Goal: Task Accomplishment & Management: Manage account settings

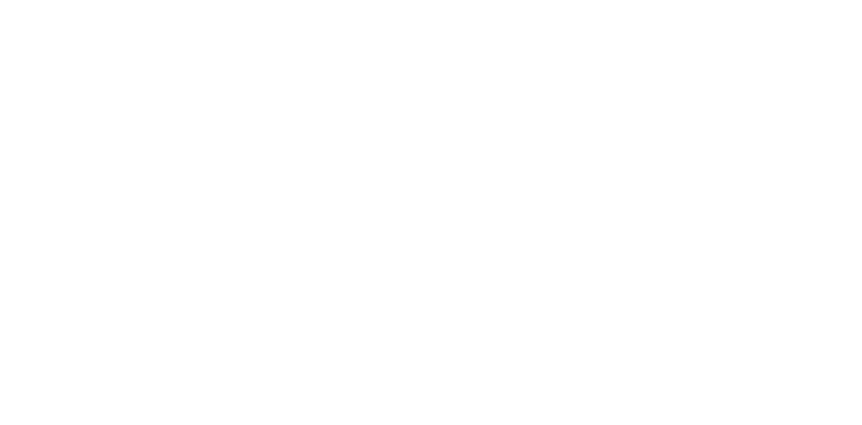
click at [304, 260] on div at bounding box center [431, 212] width 862 height 425
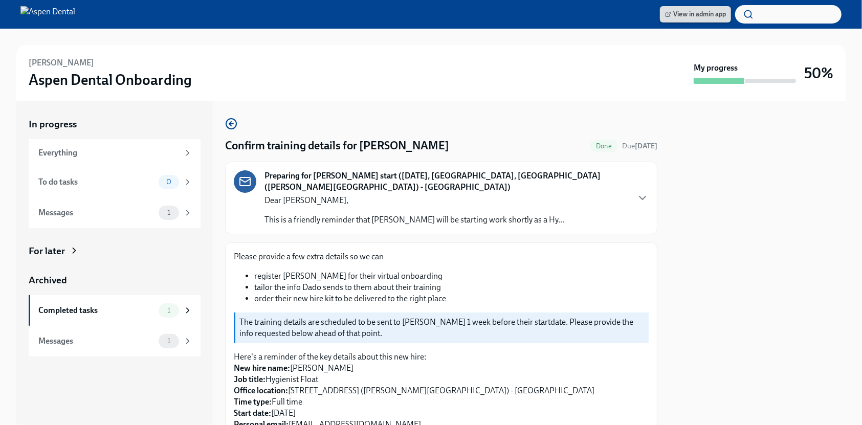
click at [702, 18] on span "View in admin app" at bounding box center [695, 14] width 61 height 10
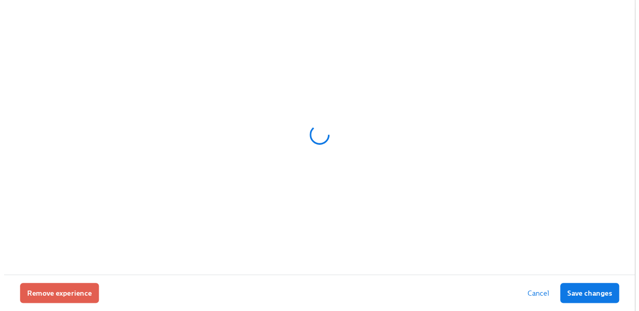
scroll to position [0, 8884]
click at [556, 304] on span "Cancel" at bounding box center [547, 300] width 23 height 10
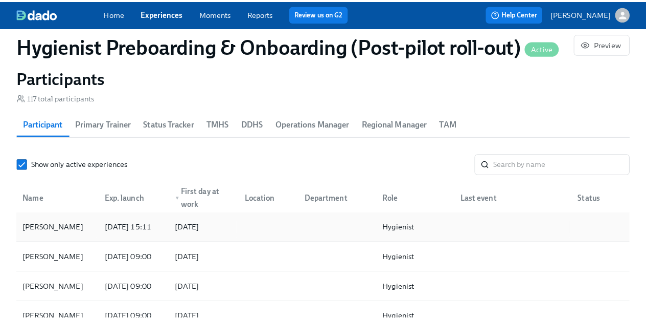
scroll to position [1125, 0]
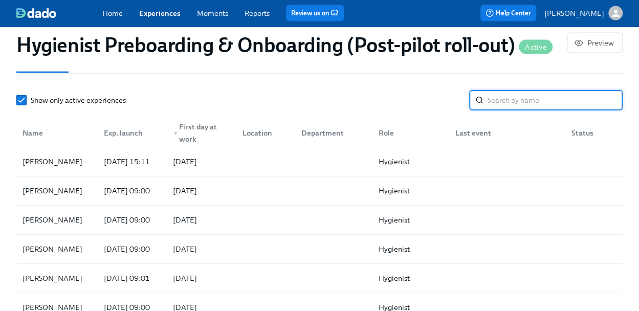
click at [533, 102] on input "search" at bounding box center [554, 100] width 135 height 20
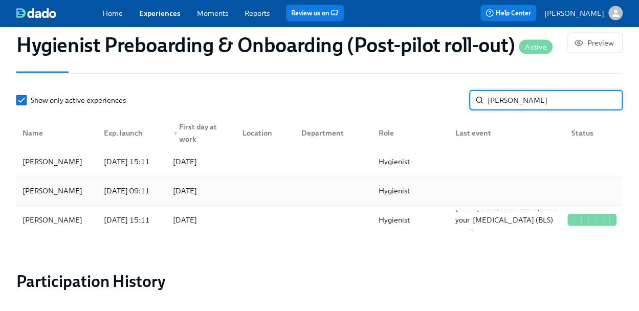
type input "Rachel"
click at [386, 195] on div "Hygienist" at bounding box center [393, 191] width 39 height 12
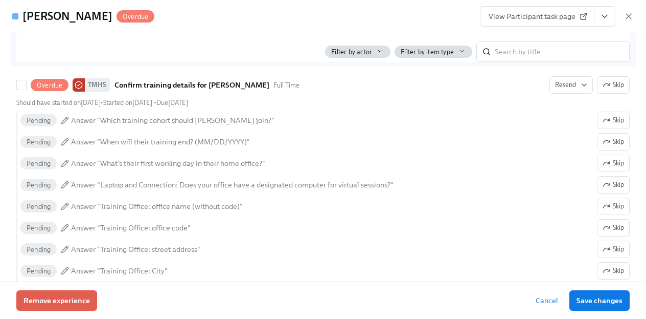
scroll to position [409, 0]
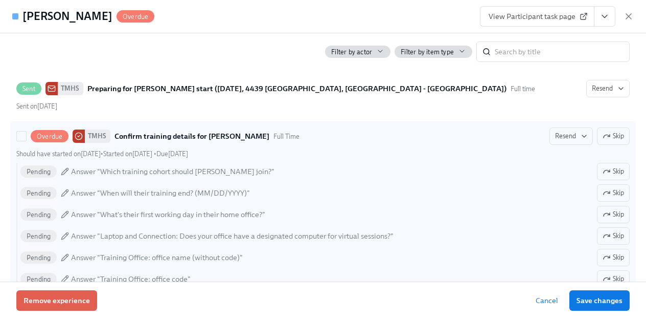
click at [52, 132] on span "Overdue" at bounding box center [50, 136] width 38 height 8
click at [26, 131] on input "Overdue TMHS Confirm training details for Rachel Staggers Full Time Resend Skip…" at bounding box center [21, 135] width 9 height 9
checkbox input "true"
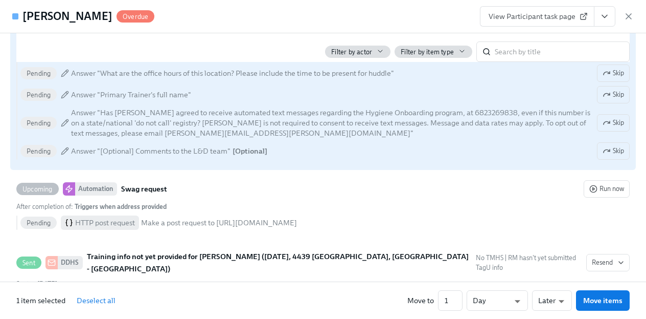
scroll to position [767, 0]
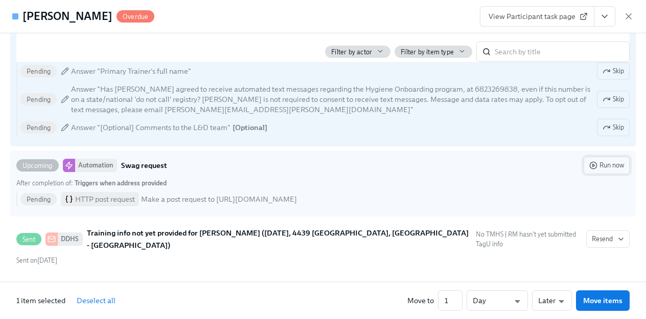
click at [617, 159] on button "Run now" at bounding box center [607, 164] width 46 height 17
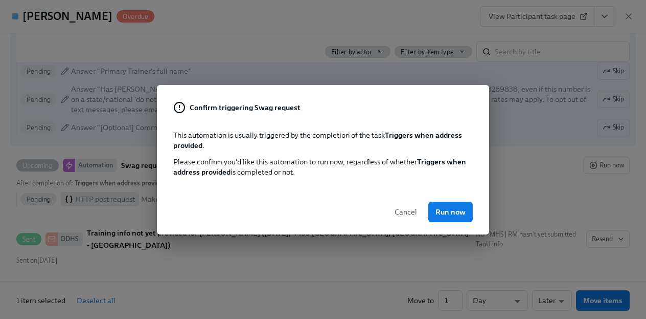
click at [410, 211] on span "Cancel" at bounding box center [406, 212] width 23 height 10
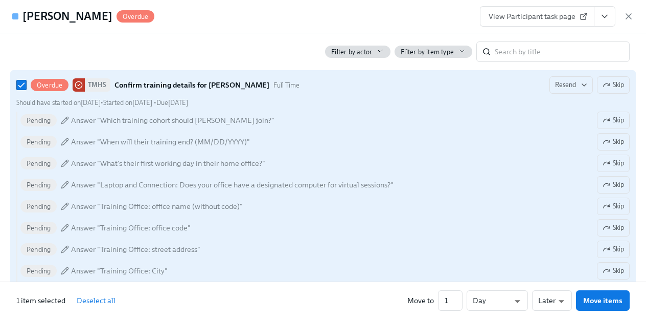
scroll to position [409, 0]
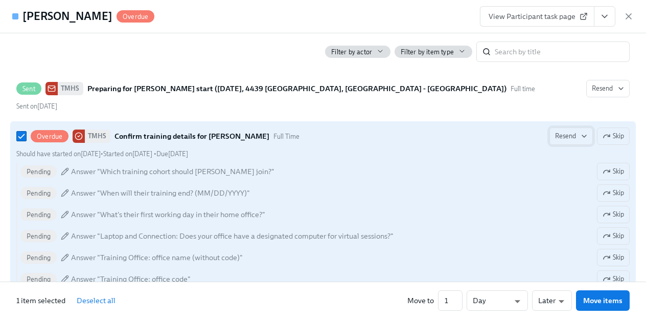
click at [580, 138] on button "Resend" at bounding box center [571, 135] width 43 height 17
click at [189, 137] on div at bounding box center [323, 159] width 646 height 319
click at [545, 20] on span "View Participant task page" at bounding box center [537, 16] width 97 height 10
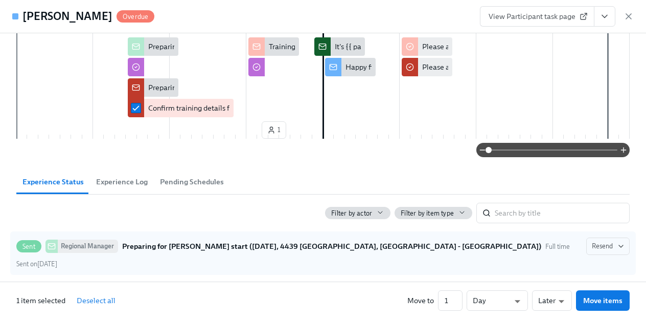
scroll to position [51, 0]
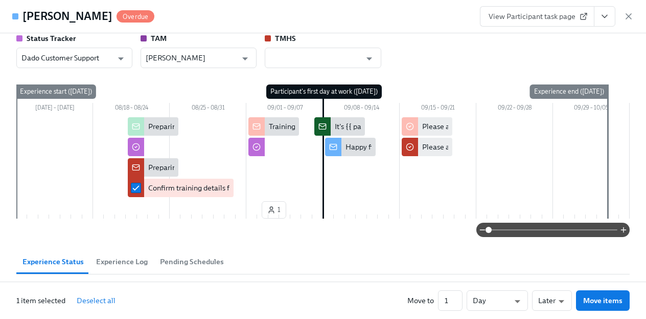
click at [176, 260] on span "Pending Schedules" at bounding box center [192, 262] width 64 height 12
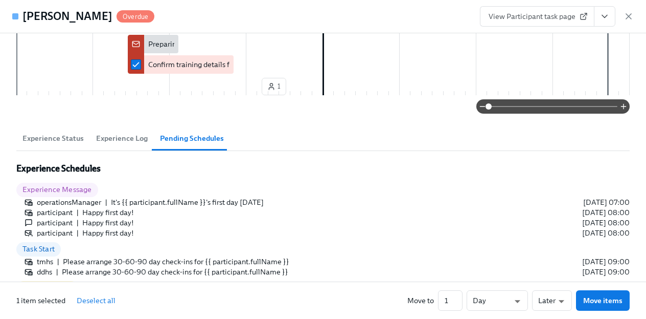
scroll to position [205, 0]
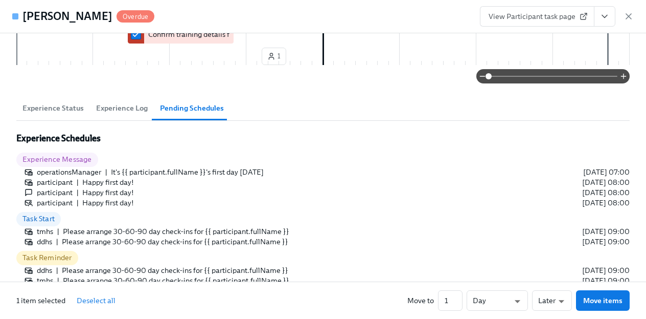
click at [103, 110] on span "Experience Log" at bounding box center [122, 108] width 52 height 12
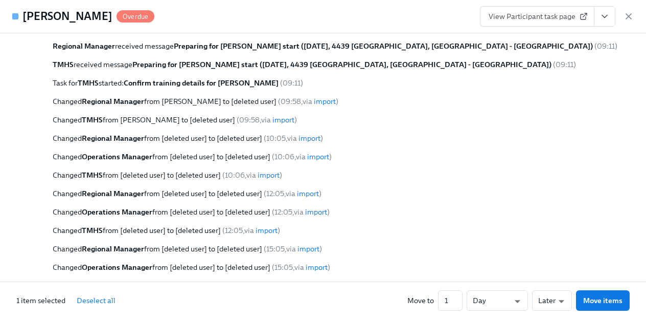
scroll to position [358, 0]
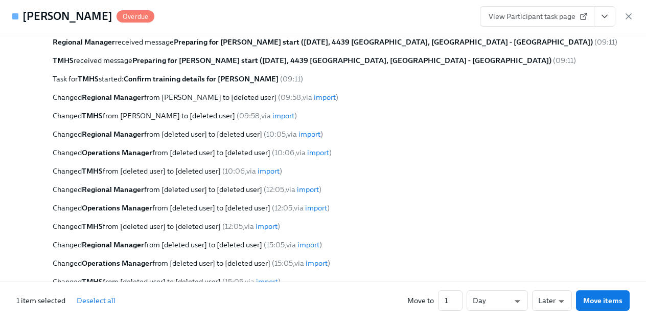
click at [295, 113] on link "import" at bounding box center [284, 115] width 22 height 9
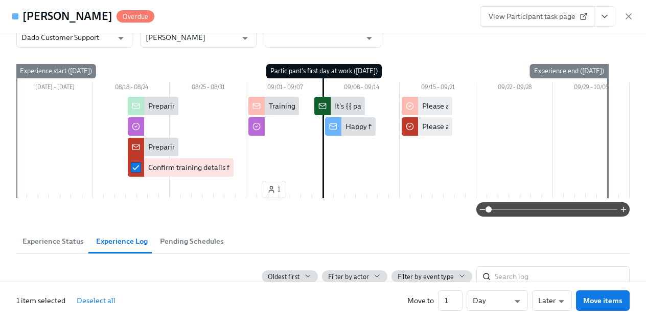
scroll to position [0, 0]
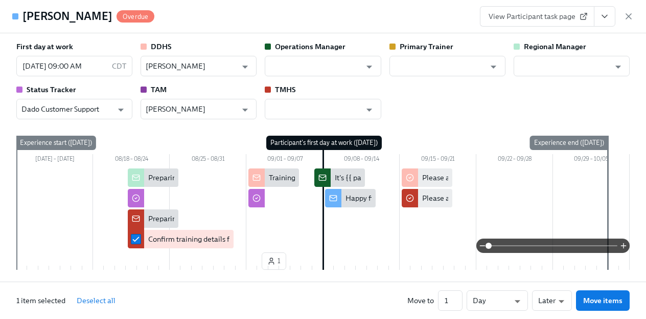
click at [269, 176] on div "Training info not yet provided for {{ participant.fullName }} ({{ participant.s…" at bounding box center [493, 177] width 449 height 10
click at [252, 178] on input "checkbox" at bounding box center [256, 177] width 9 height 9
click at [257, 174] on input "checkbox" at bounding box center [256, 177] width 9 height 9
click at [597, 21] on button "View task page" at bounding box center [604, 16] width 21 height 20
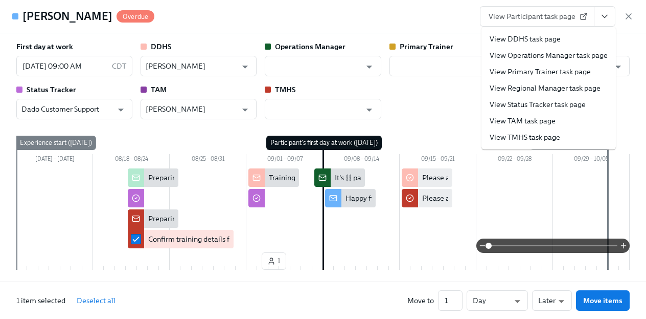
click at [633, 86] on div "First day at work 09/08/2025 09:00 AM CDT ​ DDHS Amber Arsenault ​ Operations M…" at bounding box center [323, 157] width 646 height 248
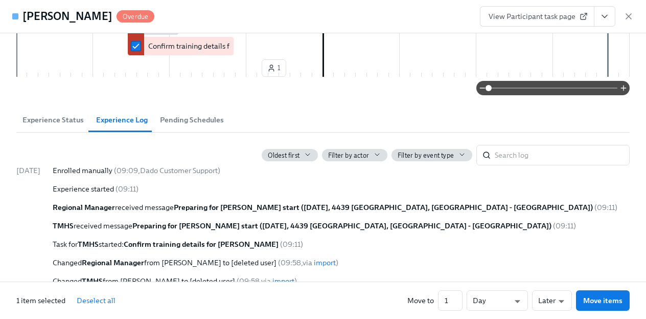
scroll to position [205, 0]
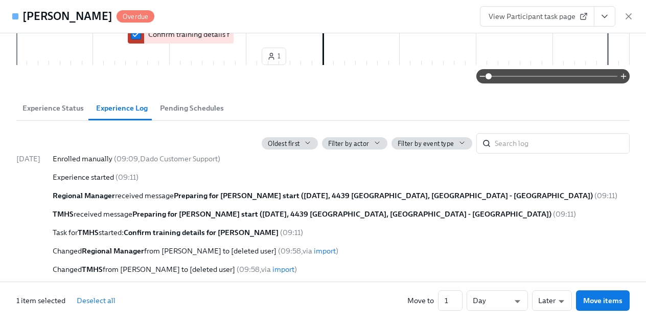
click at [184, 106] on span "Pending Schedules" at bounding box center [192, 108] width 64 height 12
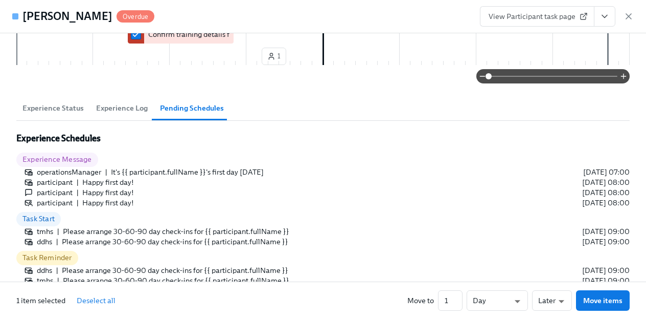
click at [56, 102] on span "Experience Status" at bounding box center [53, 108] width 61 height 12
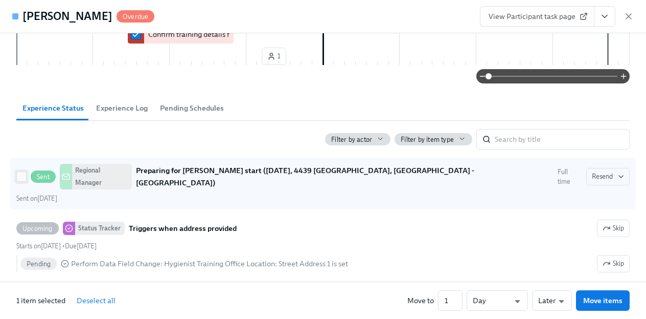
click at [22, 172] on input "Sent Regional Manager Preparing for Rachel Staggers's start (09/08/2025, 4439 M…" at bounding box center [21, 176] width 9 height 9
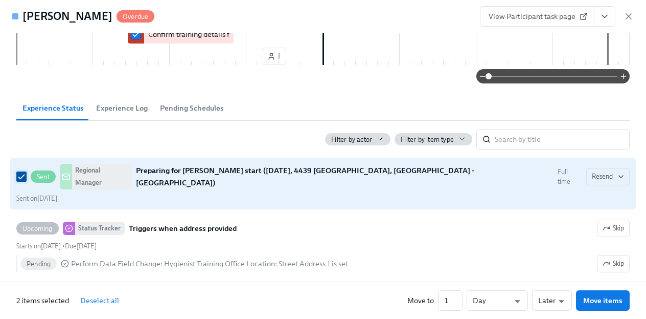
click at [22, 172] on input "Sent Regional Manager Preparing for Rachel Staggers's start (09/08/2025, 4439 M…" at bounding box center [21, 176] width 9 height 9
checkbox input "false"
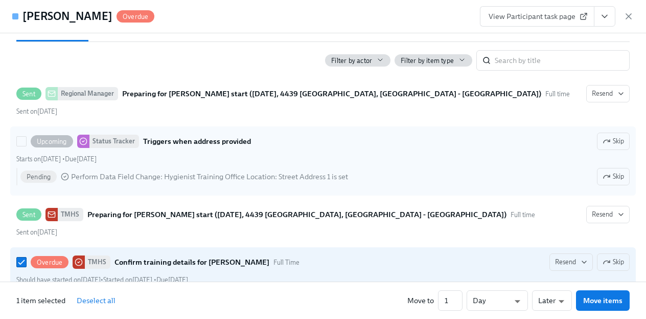
scroll to position [307, 0]
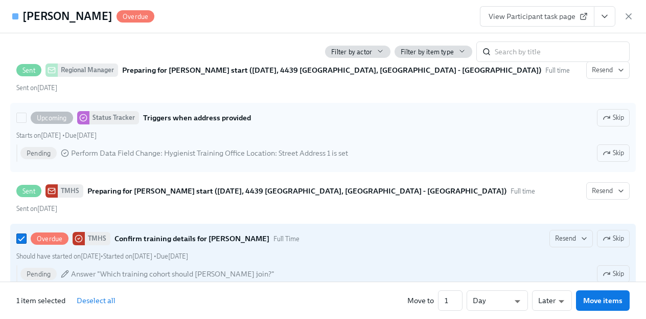
click at [34, 149] on span "Pending" at bounding box center [38, 153] width 36 height 8
click at [26, 122] on input "Upcoming Status Tracker Triggers when address provided Skip Starts on August 21…" at bounding box center [21, 117] width 9 height 9
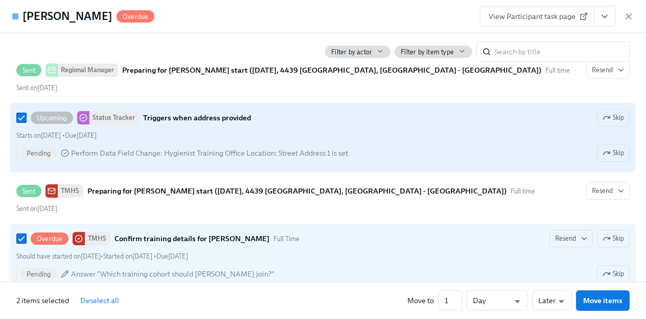
drag, startPoint x: 34, startPoint y: 148, endPoint x: 70, endPoint y: 140, distance: 36.3
click at [34, 149] on span "Pending" at bounding box center [38, 153] width 36 height 8
click at [26, 122] on input "Upcoming Status Tracker Triggers when address provided Skip Starts on August 21…" at bounding box center [21, 117] width 9 height 9
checkbox input "false"
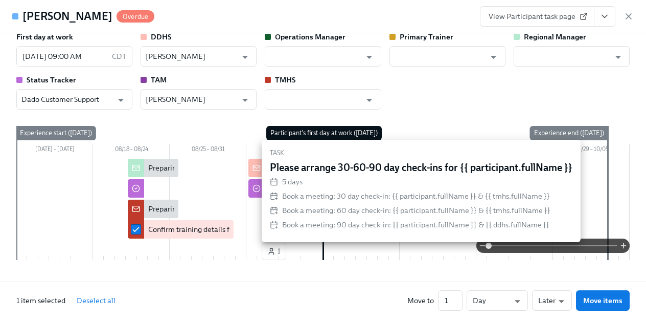
scroll to position [0, 0]
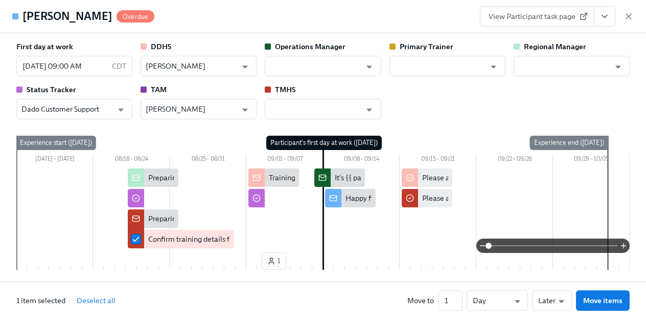
click at [605, 19] on icon "View task page" at bounding box center [605, 16] width 10 height 10
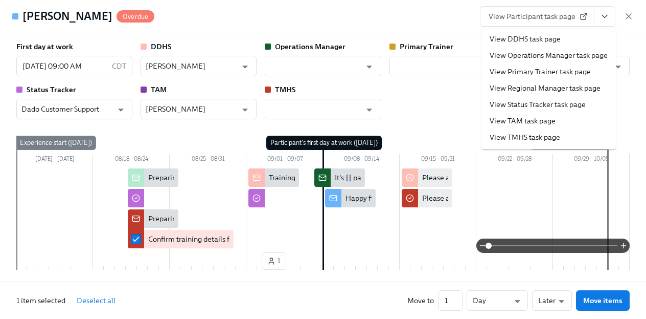
click at [117, 18] on span "Overdue" at bounding box center [136, 17] width 38 height 8
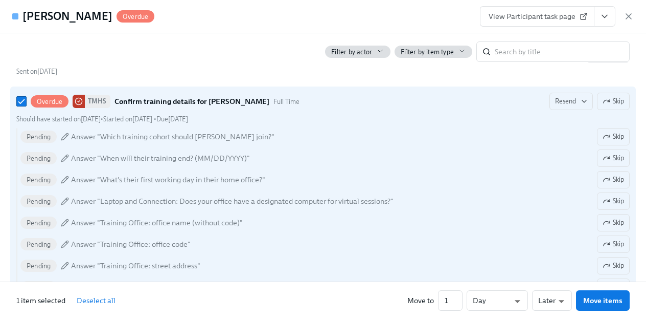
scroll to position [460, 0]
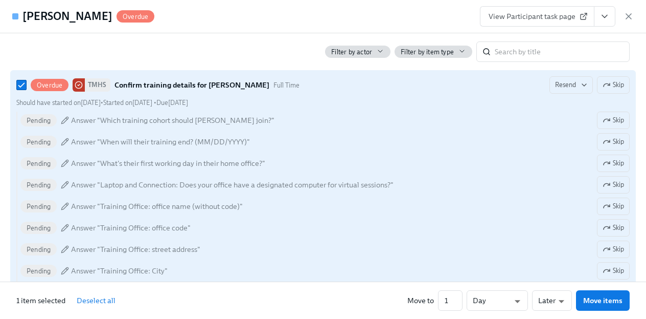
click at [62, 116] on icon at bounding box center [65, 120] width 8 height 8
click at [26, 89] on input "Overdue TMHS Confirm training details for Rachel Staggers Full Time Resend Skip…" at bounding box center [21, 84] width 9 height 9
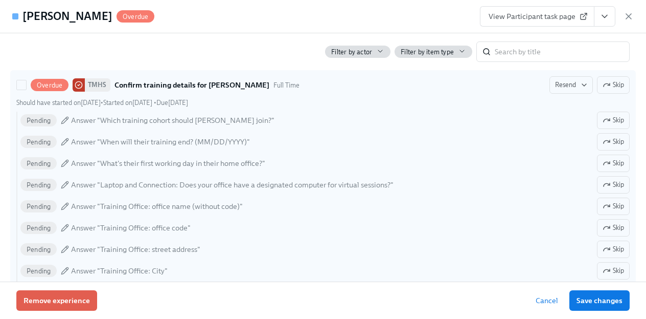
click at [67, 116] on icon at bounding box center [65, 120] width 8 height 8
click at [26, 89] on input "Overdue TMHS Confirm training details for Rachel Staggers Full Time Resend Skip…" at bounding box center [21, 84] width 9 height 9
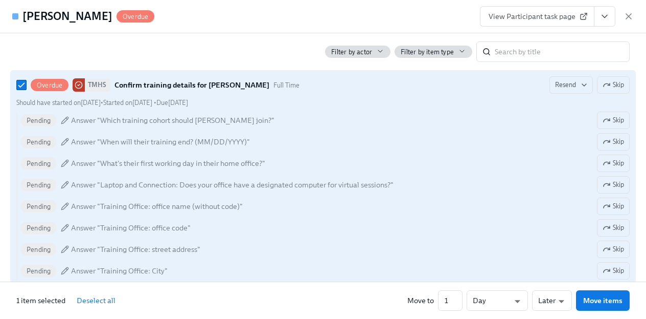
click at [67, 116] on icon at bounding box center [65, 120] width 8 height 8
click at [26, 89] on input "Overdue TMHS Confirm training details for Rachel Staggers Full Time Resend Skip…" at bounding box center [21, 84] width 9 height 9
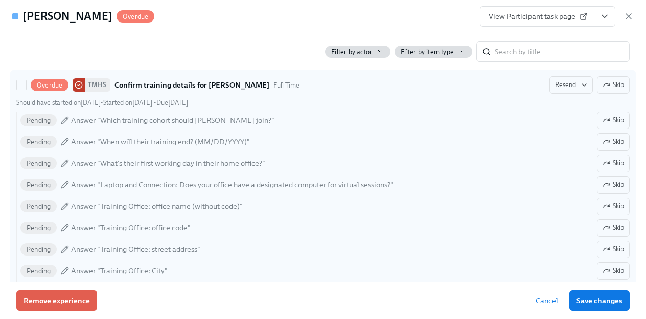
click at [67, 116] on icon at bounding box center [65, 120] width 8 height 8
click at [26, 89] on input "Overdue TMHS Confirm training details for Rachel Staggers Full Time Resend Skip…" at bounding box center [21, 84] width 9 height 9
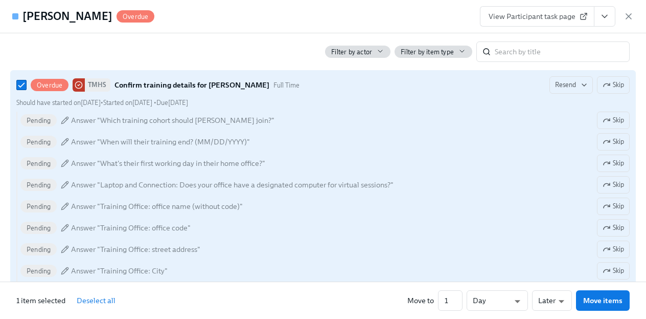
click at [67, 116] on icon at bounding box center [65, 120] width 8 height 8
click at [26, 89] on input "Overdue TMHS Confirm training details for Rachel Staggers Full Time Resend Skip…" at bounding box center [21, 84] width 9 height 9
checkbox input "false"
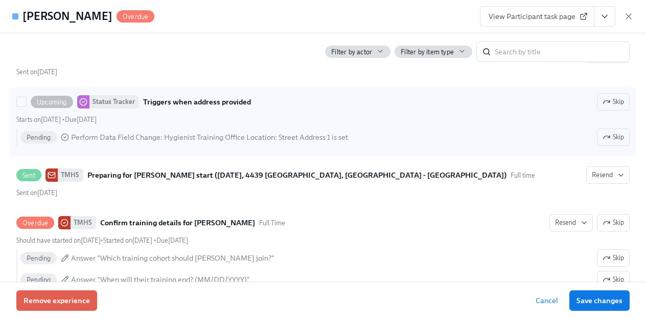
scroll to position [307, 0]
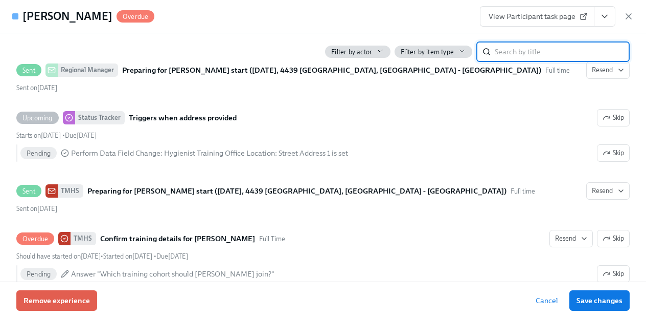
click at [526, 51] on input "search" at bounding box center [562, 51] width 135 height 20
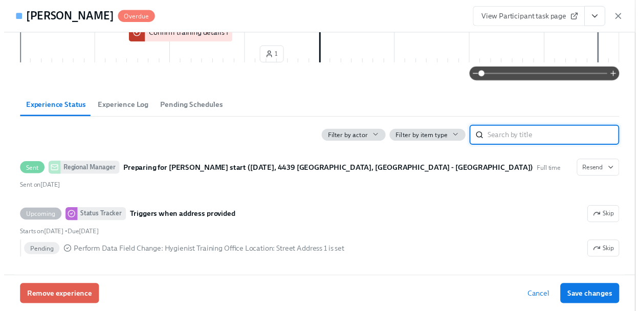
scroll to position [0, 0]
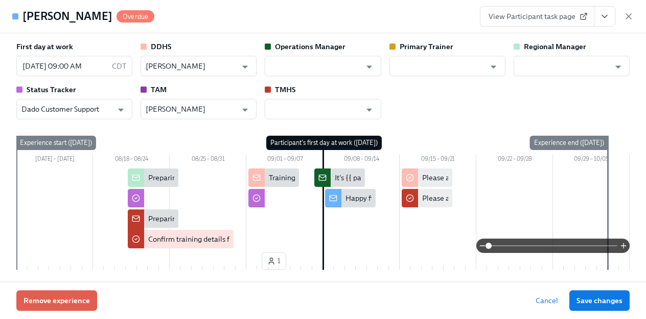
drag, startPoint x: 552, startPoint y: 301, endPoint x: 588, endPoint y: 259, distance: 55.1
click at [552, 301] on span "Cancel" at bounding box center [547, 300] width 23 height 10
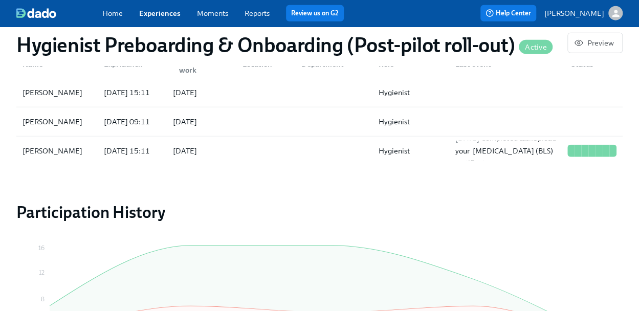
scroll to position [1003, 0]
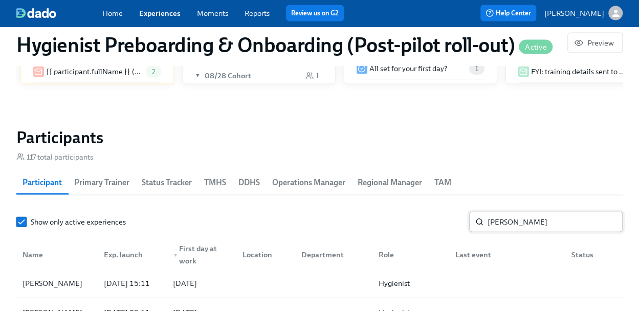
click at [533, 227] on input "Rachel" at bounding box center [554, 222] width 135 height 20
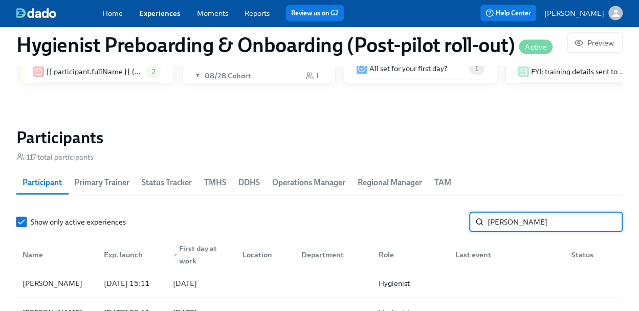
click at [532, 227] on input "Rachel" at bounding box center [554, 222] width 135 height 20
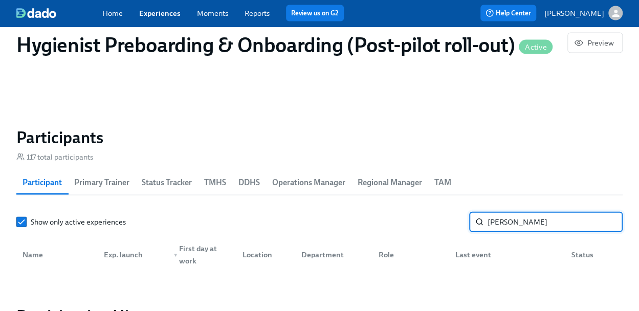
scroll to position [0, 15384]
type input "Amber Arsenault"
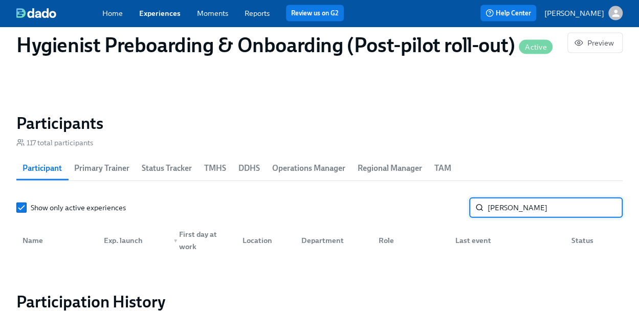
scroll to position [1054, 0]
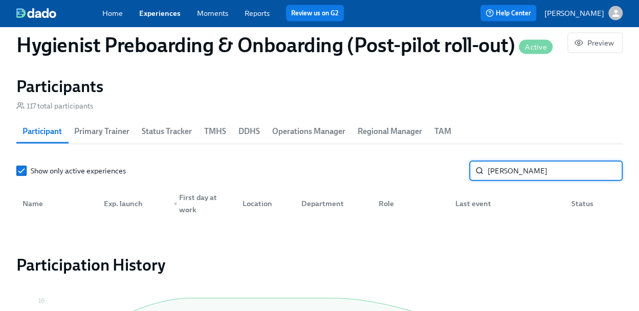
click at [246, 131] on span "DDHS" at bounding box center [248, 131] width 21 height 14
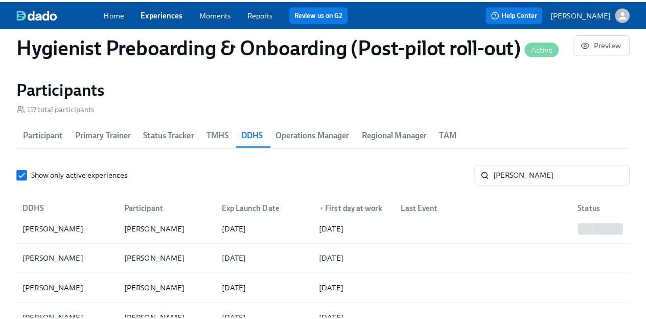
scroll to position [51, 0]
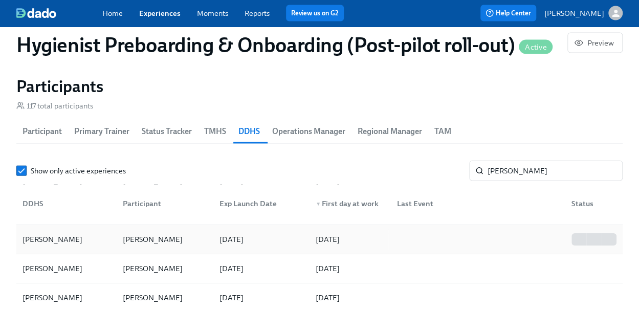
click at [171, 241] on div "Rachel Staggers" at bounding box center [153, 239] width 68 height 12
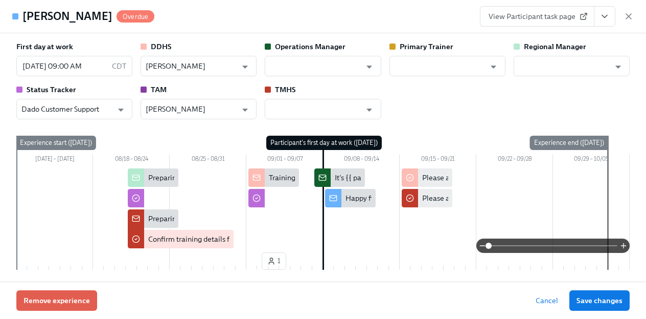
scroll to position [0, 15383]
